Goal: Check status: Check status

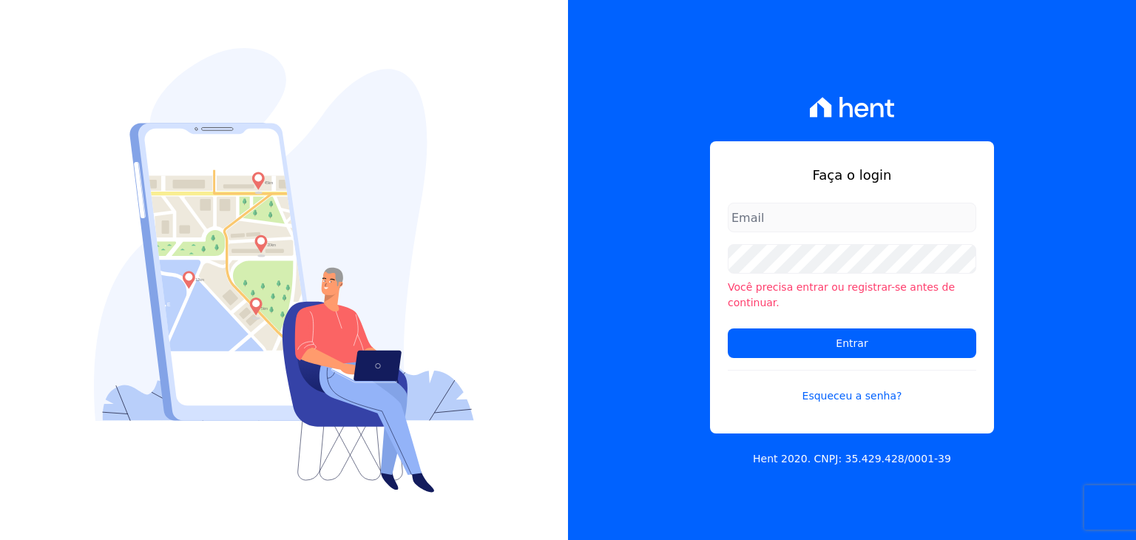
type input "henrique.campos@priori.com.vc"
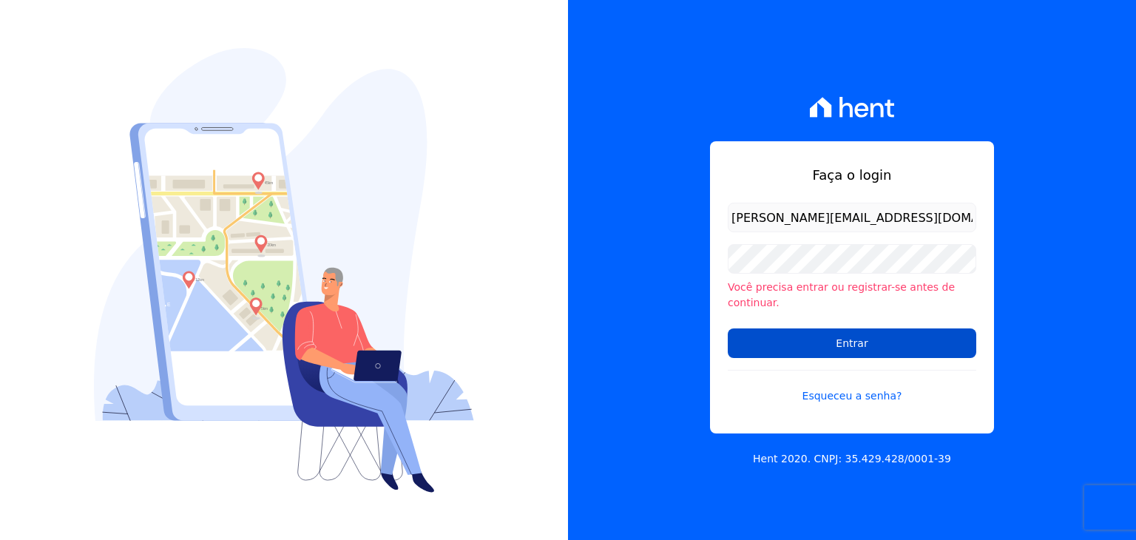
click at [818, 346] on form "henrique.campos@priori.com.vc Você precisa entrar ou registrar-se antes de cont…" at bounding box center [852, 312] width 249 height 219
click at [818, 346] on input "Entrar" at bounding box center [852, 344] width 249 height 30
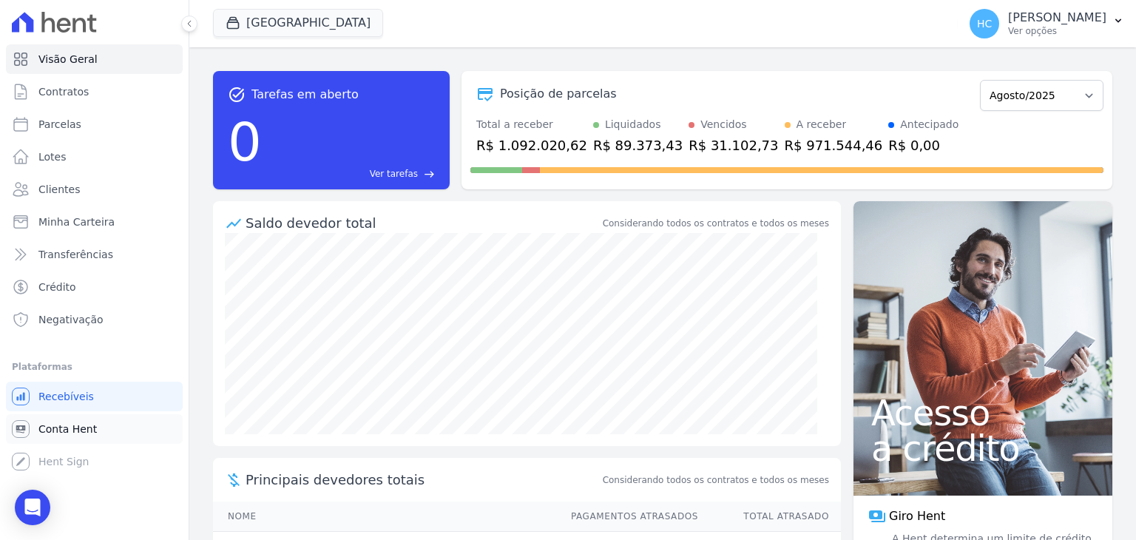
click at [11, 428] on link "Conta Hent" at bounding box center [94, 429] width 177 height 30
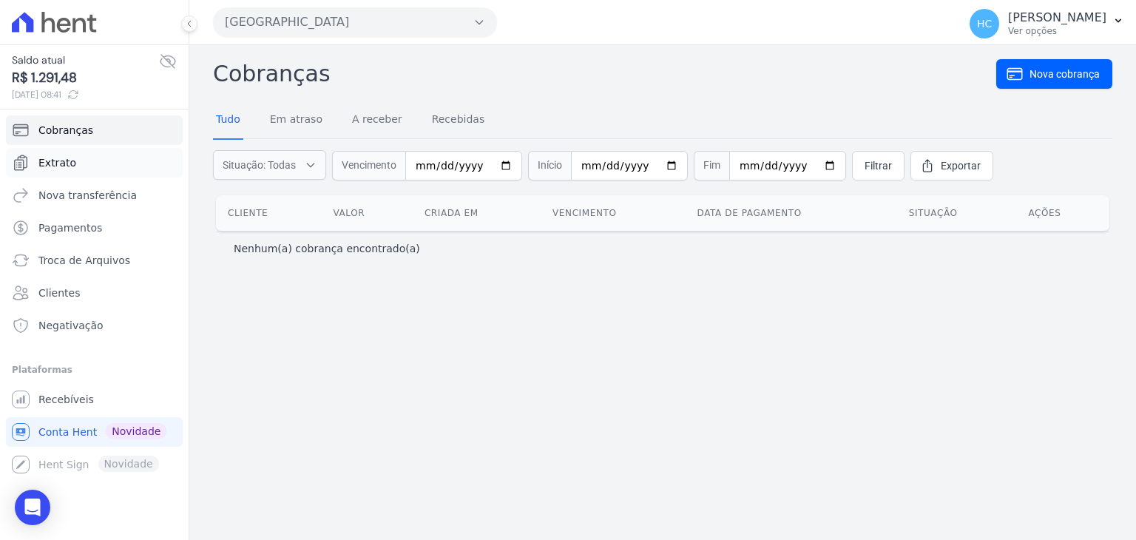
click at [80, 154] on link "Extrato" at bounding box center [94, 163] width 177 height 30
